Goal: Information Seeking & Learning: Learn about a topic

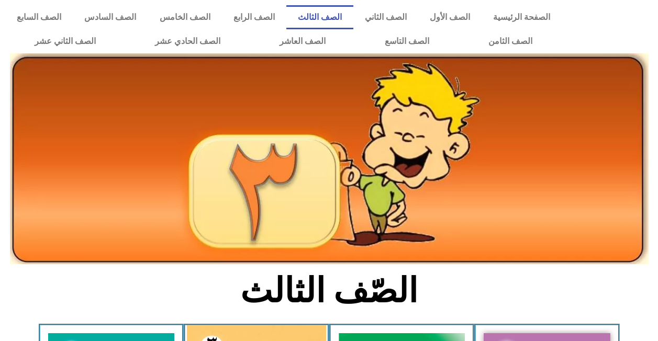
scroll to position [419, 0]
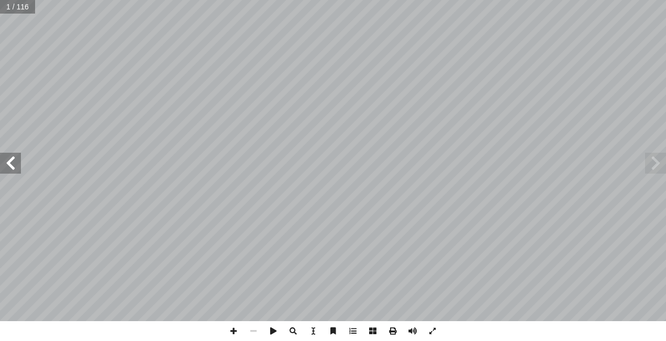
click at [15, 165] on span at bounding box center [10, 163] width 21 height 21
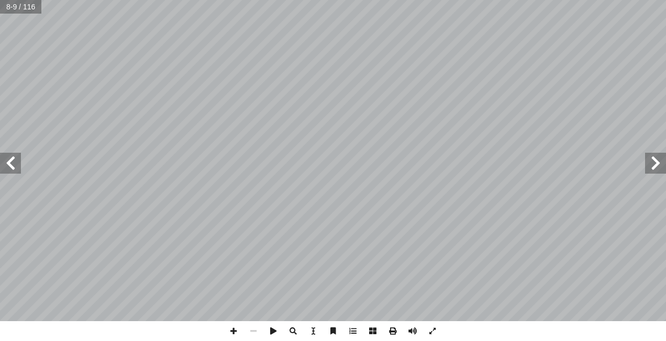
click at [15, 165] on span at bounding box center [10, 163] width 21 height 21
click at [653, 168] on span at bounding box center [655, 163] width 21 height 21
click at [237, 332] on span at bounding box center [234, 331] width 20 height 20
click at [231, 332] on span at bounding box center [234, 331] width 20 height 20
click at [268, 327] on div "٤ ُ ل َّ و أ � ا ل ُ س ْ ر ّ ا ل د _______________________________ ____________…" at bounding box center [333, 170] width 666 height 341
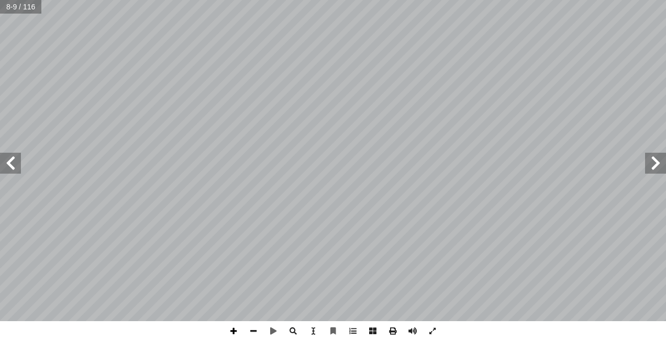
click at [232, 327] on span at bounding box center [234, 331] width 20 height 20
click at [200, 336] on div "٤ ُ ل َّ و أ � ا ل ُ س ْ ر ّ ا ل د _______________________________ ____________…" at bounding box center [333, 170] width 666 height 341
click at [13, 163] on span at bounding box center [10, 163] width 21 height 21
